Goal: Task Accomplishment & Management: Complete application form

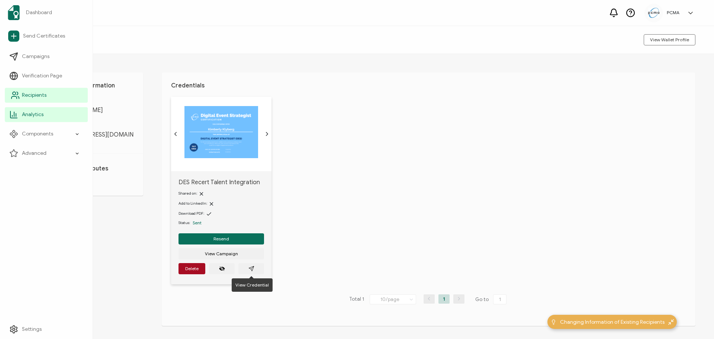
click at [13, 100] on link "Recipients" at bounding box center [46, 95] width 83 height 15
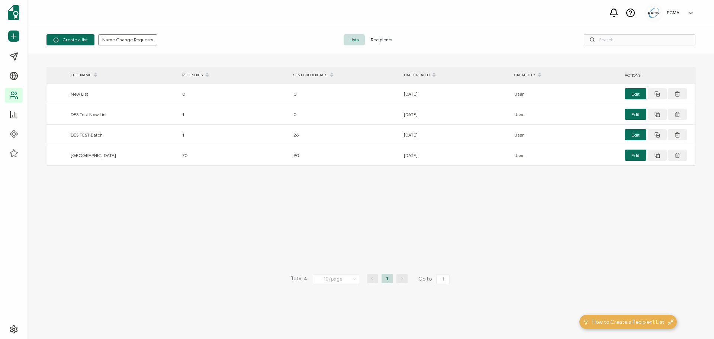
click at [374, 39] on span "Recipients" at bounding box center [381, 39] width 33 height 11
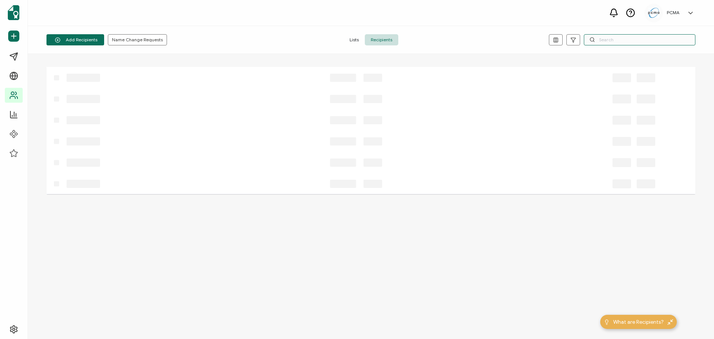
click at [629, 37] on input "text" at bounding box center [640, 39] width 112 height 11
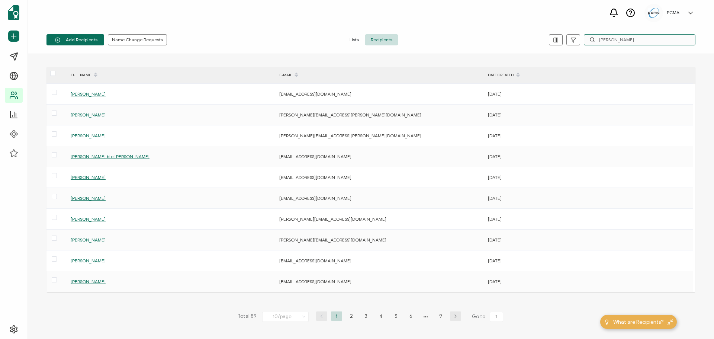
drag, startPoint x: 620, startPoint y: 38, endPoint x: 567, endPoint y: 48, distance: 53.4
click at [567, 47] on div "Add Recipients Upload Spreadsheet Add a Single Recipient Name Change Requests L…" at bounding box center [371, 40] width 686 height 28
paste input "[EMAIL_ADDRESS][DOMAIN_NAME]"
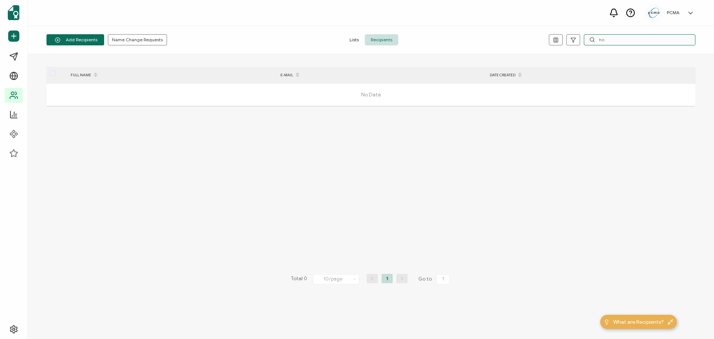
type input "h"
type input "s"
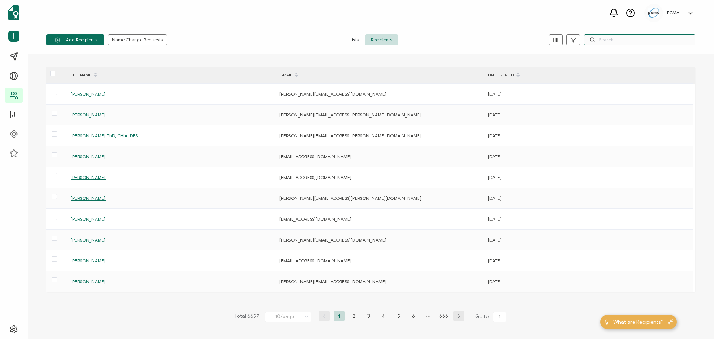
paste input "[EMAIL_ADDRESS][DOMAIN_NAME]"
type input "[EMAIL_ADDRESS][DOMAIN_NAME]"
click at [626, 38] on input "text" at bounding box center [640, 39] width 112 height 11
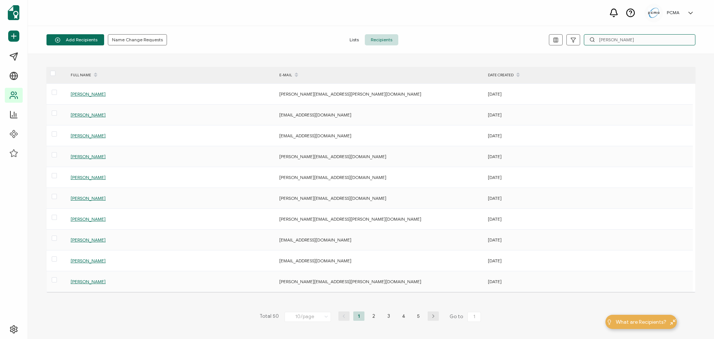
click at [620, 40] on input "[PERSON_NAME]" at bounding box center [640, 39] width 112 height 11
paste input "[EMAIL_ADDRESS][DOMAIN_NAME]"
type input "[EMAIL_ADDRESS][DOMAIN_NAME]"
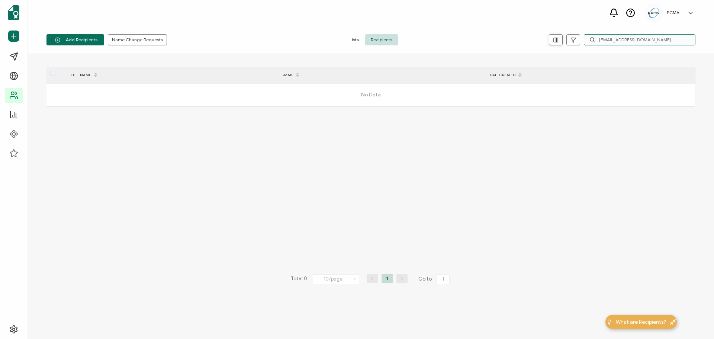
drag, startPoint x: 659, startPoint y: 41, endPoint x: 560, endPoint y: 41, distance: 99.3
click at [560, 41] on div "[EMAIL_ADDRESS][DOMAIN_NAME]" at bounding box center [587, 39] width 216 height 11
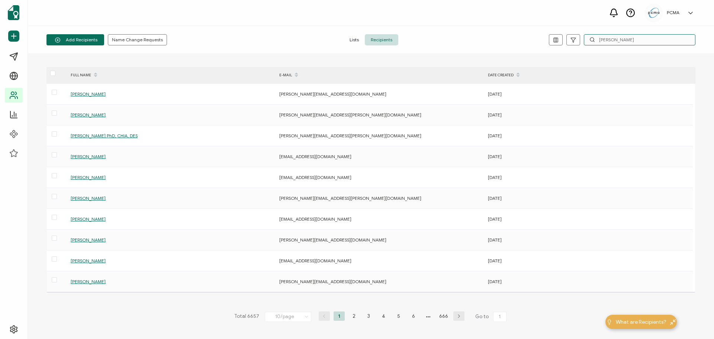
type input "[PERSON_NAME]"
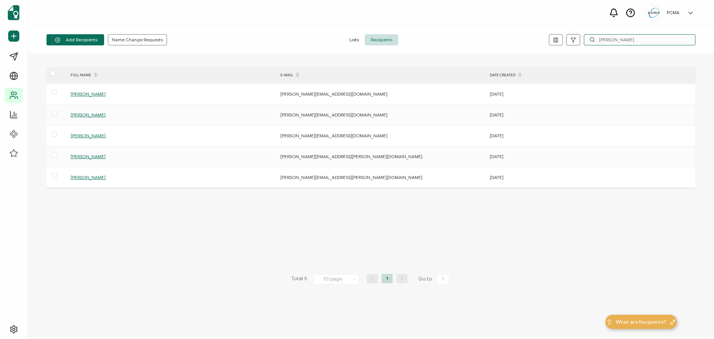
drag, startPoint x: 625, startPoint y: 39, endPoint x: 577, endPoint y: 43, distance: 48.1
click at [577, 43] on div "[PERSON_NAME]" at bounding box center [587, 39] width 216 height 11
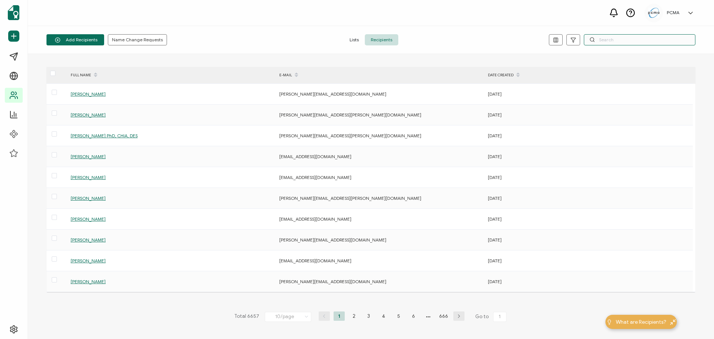
click at [600, 38] on input "text" at bounding box center [640, 39] width 112 height 11
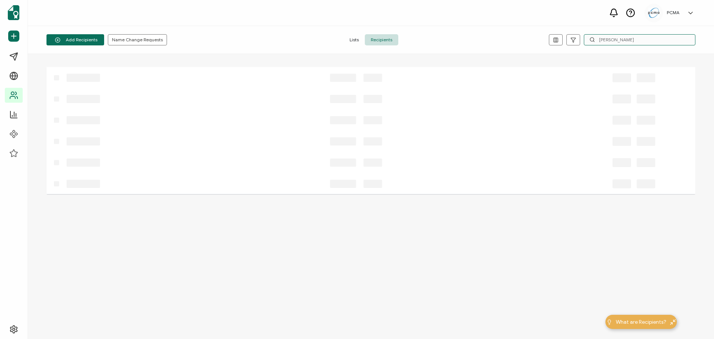
type input "[PERSON_NAME]"
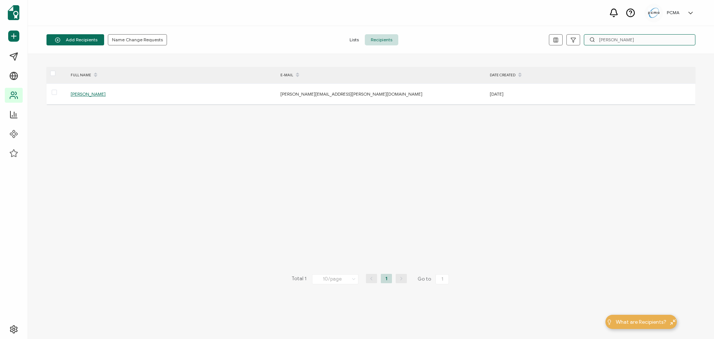
drag, startPoint x: 638, startPoint y: 40, endPoint x: 562, endPoint y: 40, distance: 75.1
click at [562, 40] on div "[PERSON_NAME]" at bounding box center [587, 39] width 216 height 11
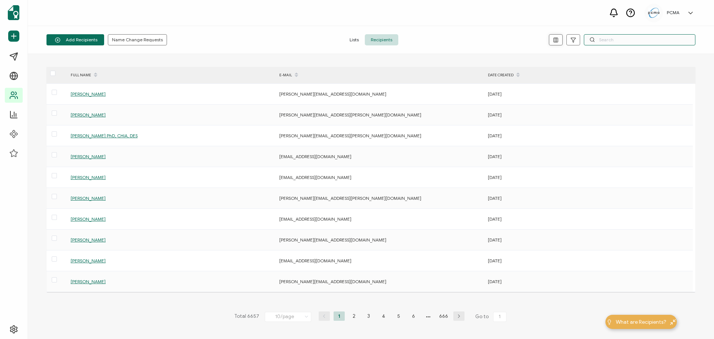
paste input "[PERSON_NAME] [EMAIL_ADDRESS][DOMAIN_NAME] [DATE] [DATE]"
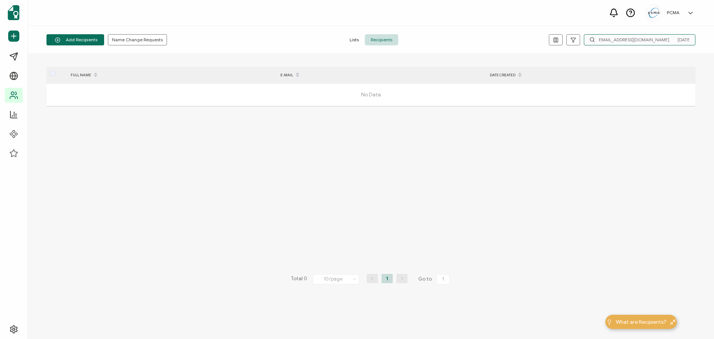
drag, startPoint x: 643, startPoint y: 40, endPoint x: 705, endPoint y: 38, distance: 62.1
click at [705, 38] on div "Add Recipients Upload Spreadsheet Add a Single Recipient Name Change Requests L…" at bounding box center [371, 40] width 686 height 28
drag, startPoint x: 631, startPoint y: 40, endPoint x: 569, endPoint y: 41, distance: 62.5
click at [569, 41] on div "[PERSON_NAME] [EMAIL_ADDRESS][DOMAIN_NAME]" at bounding box center [587, 39] width 216 height 11
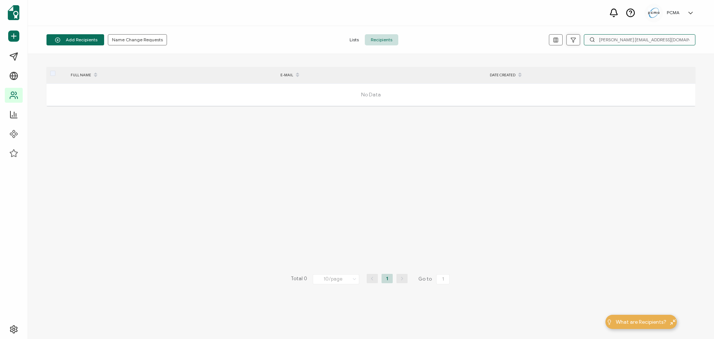
type input "[EMAIL_ADDRESS][DOMAIN_NAME]"
drag, startPoint x: 646, startPoint y: 40, endPoint x: 541, endPoint y: 40, distance: 105.6
click at [542, 40] on div "[EMAIL_ADDRESS][DOMAIN_NAME]" at bounding box center [587, 39] width 216 height 11
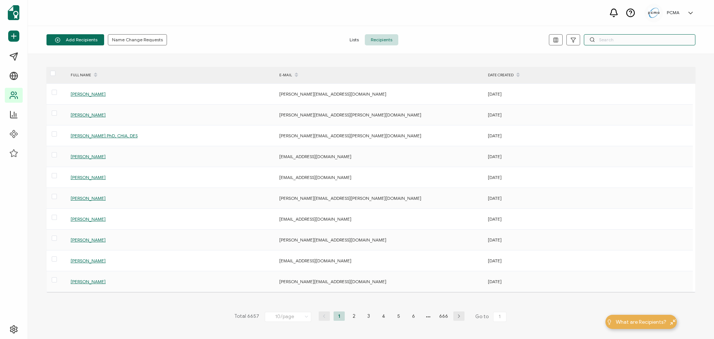
click at [607, 39] on input "text" at bounding box center [640, 39] width 112 height 11
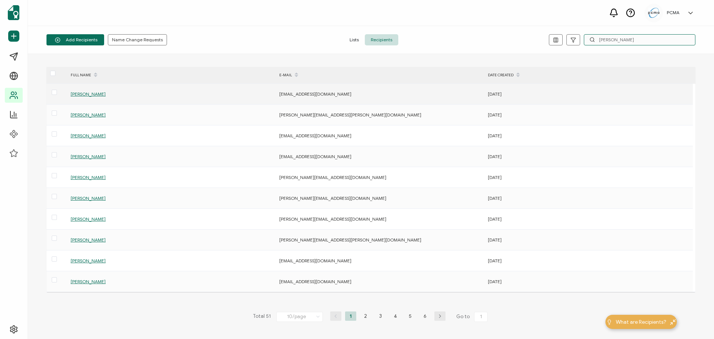
type input "[PERSON_NAME]"
click at [91, 95] on span "[PERSON_NAME]" at bounding box center [88, 94] width 35 height 6
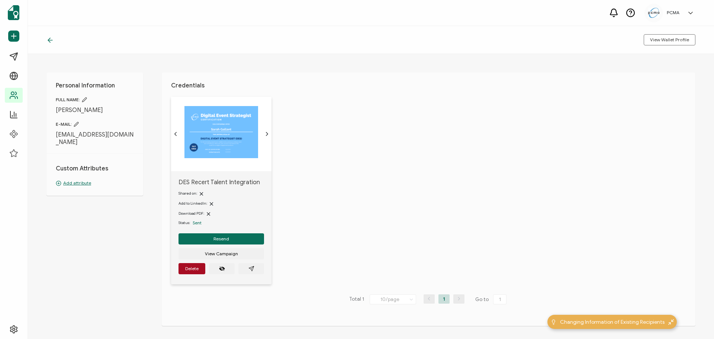
click at [51, 41] on icon at bounding box center [49, 39] width 7 height 7
